Goal: Information Seeking & Learning: Find specific page/section

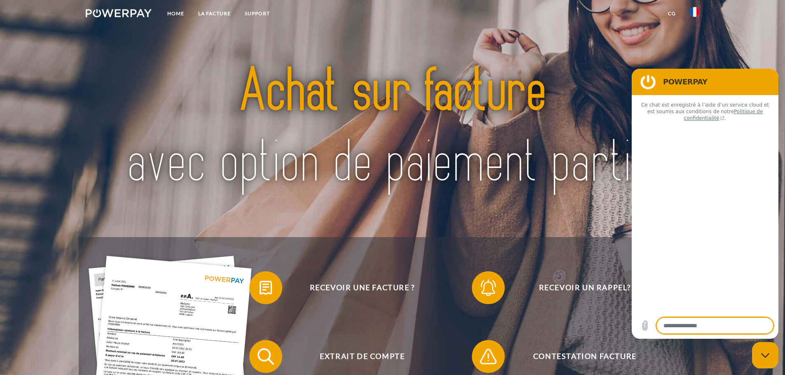
type textarea "*"
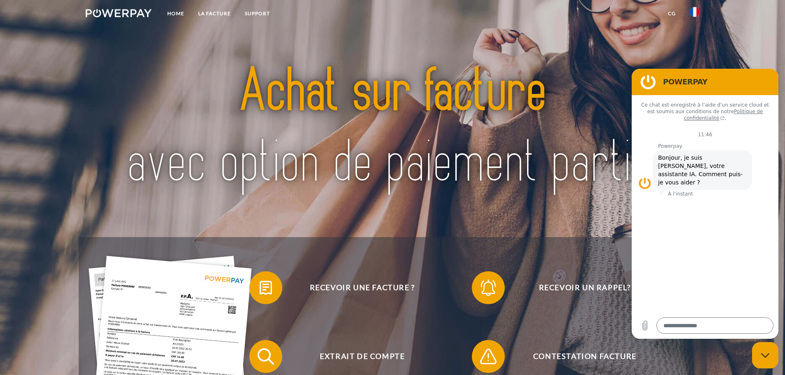
click at [112, 12] on img at bounding box center [119, 13] width 66 height 8
click at [222, 16] on link "LA FACTURE" at bounding box center [214, 13] width 47 height 15
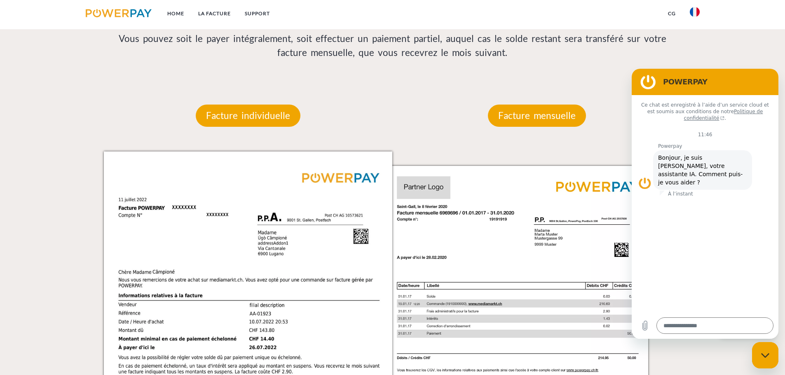
scroll to position [662, 0]
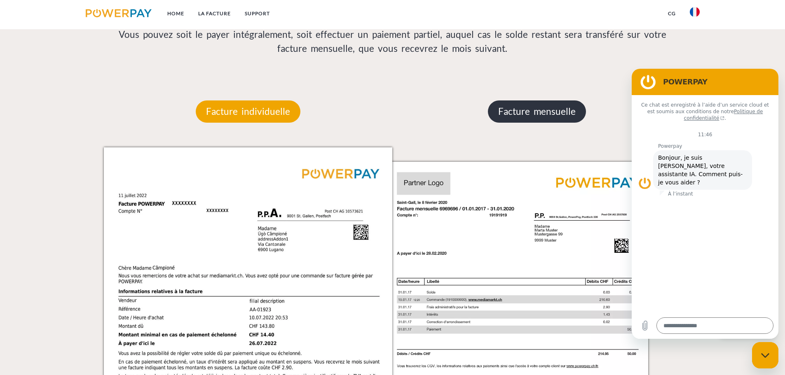
click at [525, 111] on p "Facture mensuelle" at bounding box center [537, 112] width 98 height 22
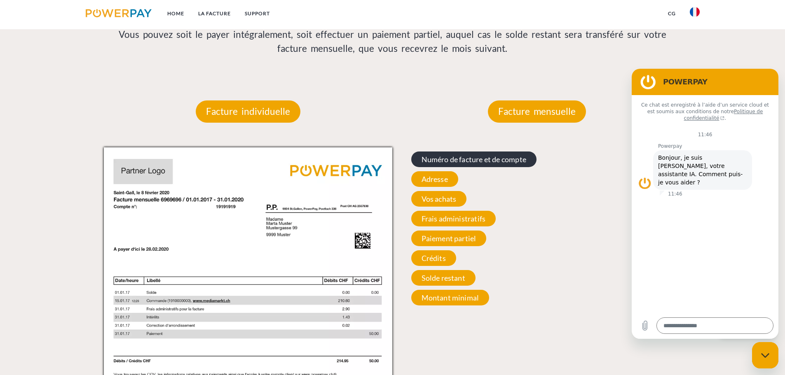
click at [465, 161] on span "Numéro de facture et de compte" at bounding box center [473, 160] width 125 height 16
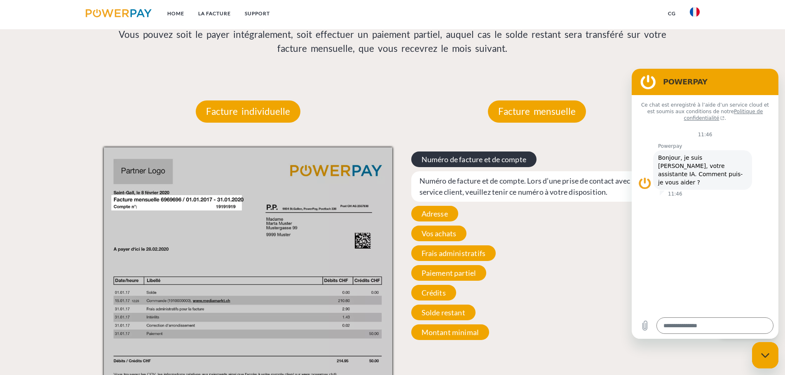
click at [465, 161] on span "Numéro de facture et de compte" at bounding box center [473, 160] width 125 height 16
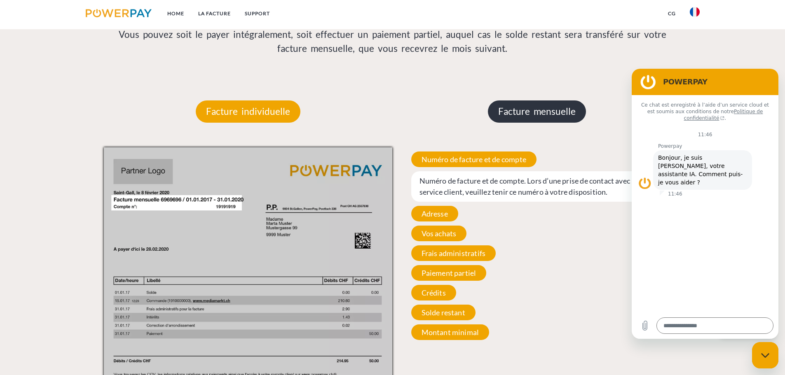
click at [551, 111] on p "Facture mensuelle" at bounding box center [537, 112] width 98 height 22
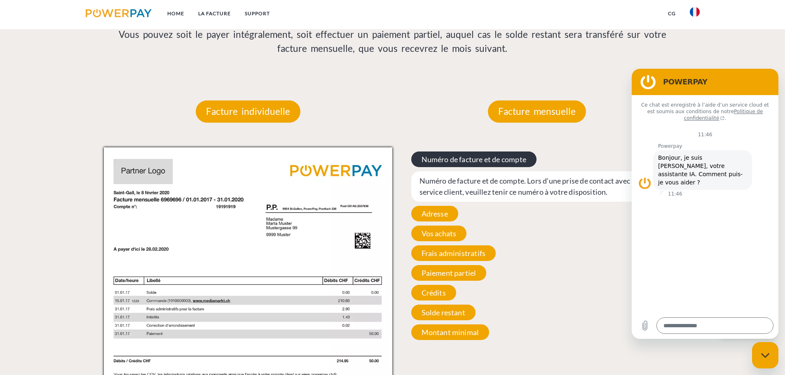
click at [468, 162] on span "Numéro de facture et de compte" at bounding box center [473, 160] width 125 height 16
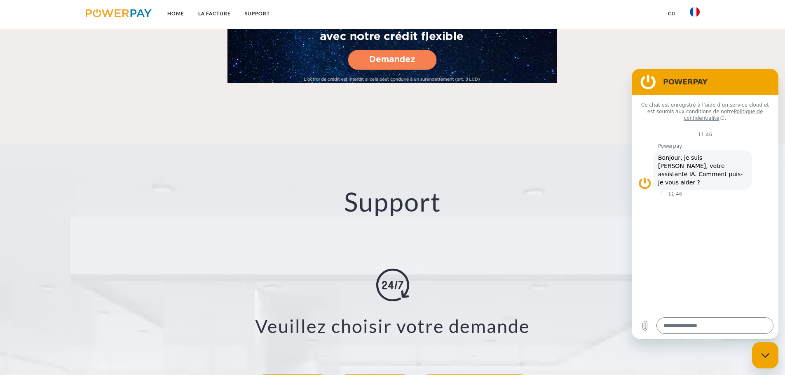
scroll to position [1403, 0]
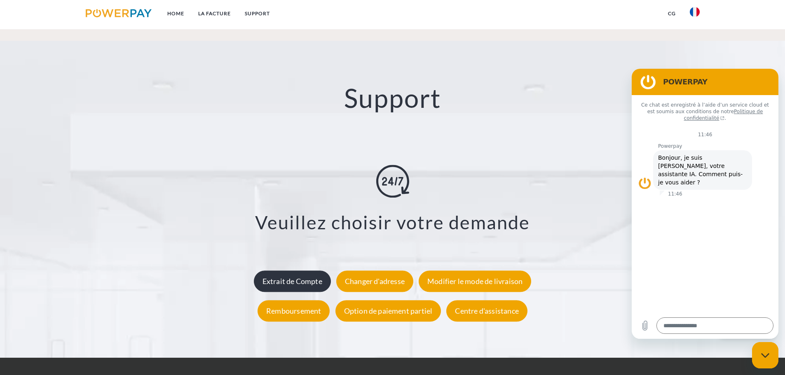
click at [321, 271] on div "Extrait de Compte" at bounding box center [292, 281] width 77 height 21
